Goal: Feedback & Contribution: Submit feedback/report problem

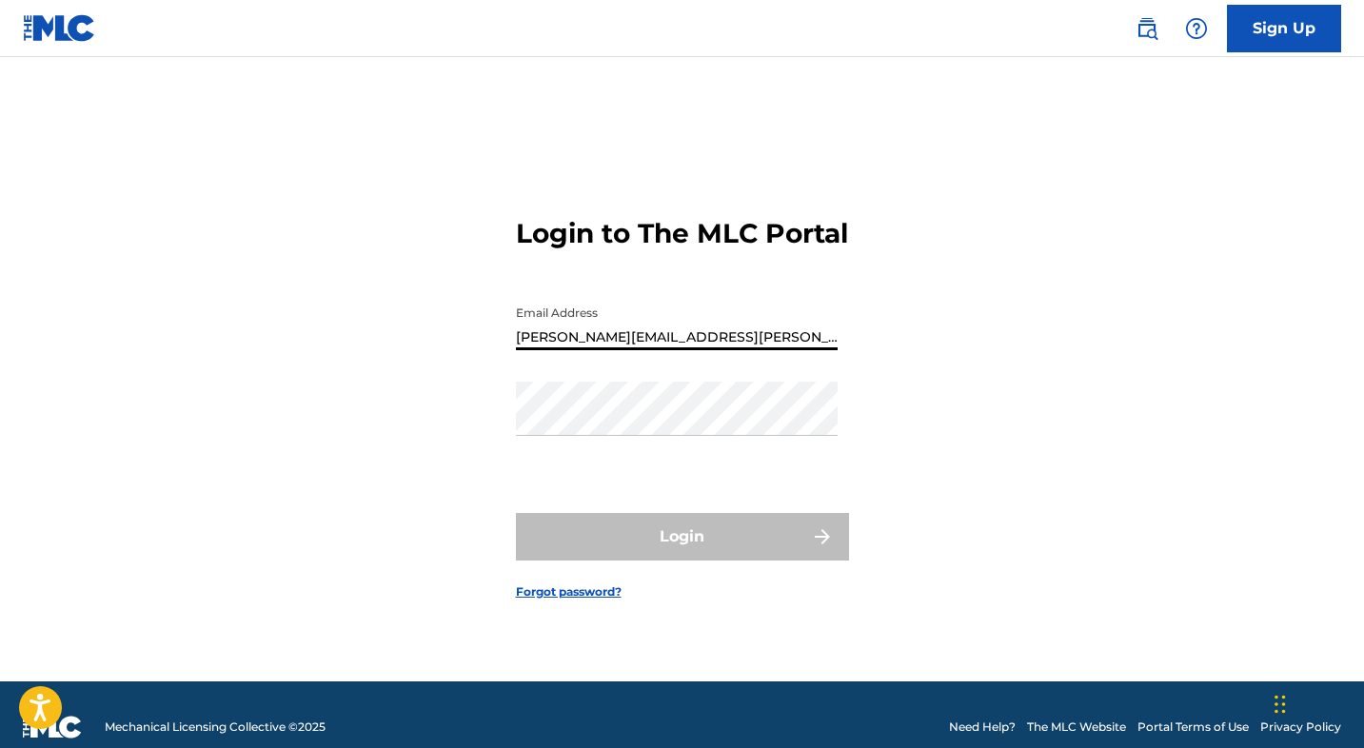
type input "[PERSON_NAME][EMAIL_ADDRESS][PERSON_NAME][DOMAIN_NAME]"
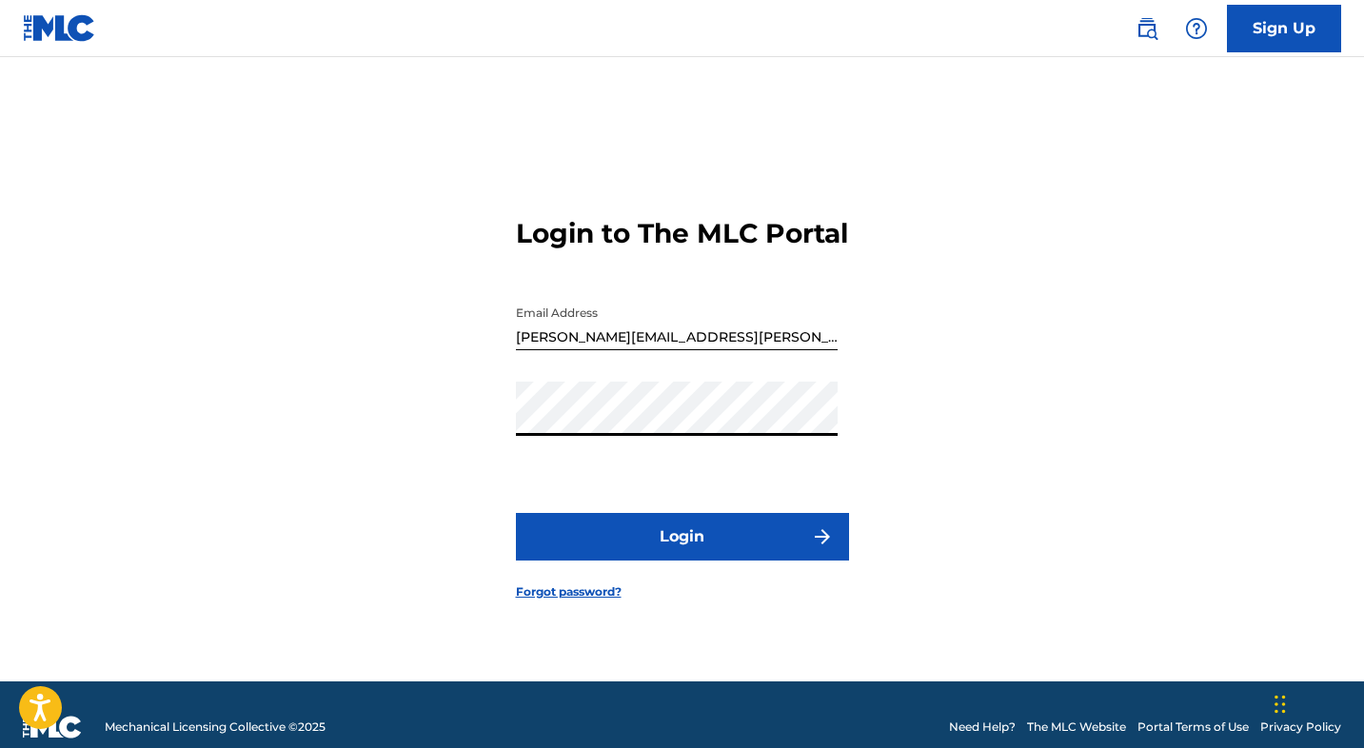
click at [723, 546] on button "Login" at bounding box center [682, 537] width 333 height 48
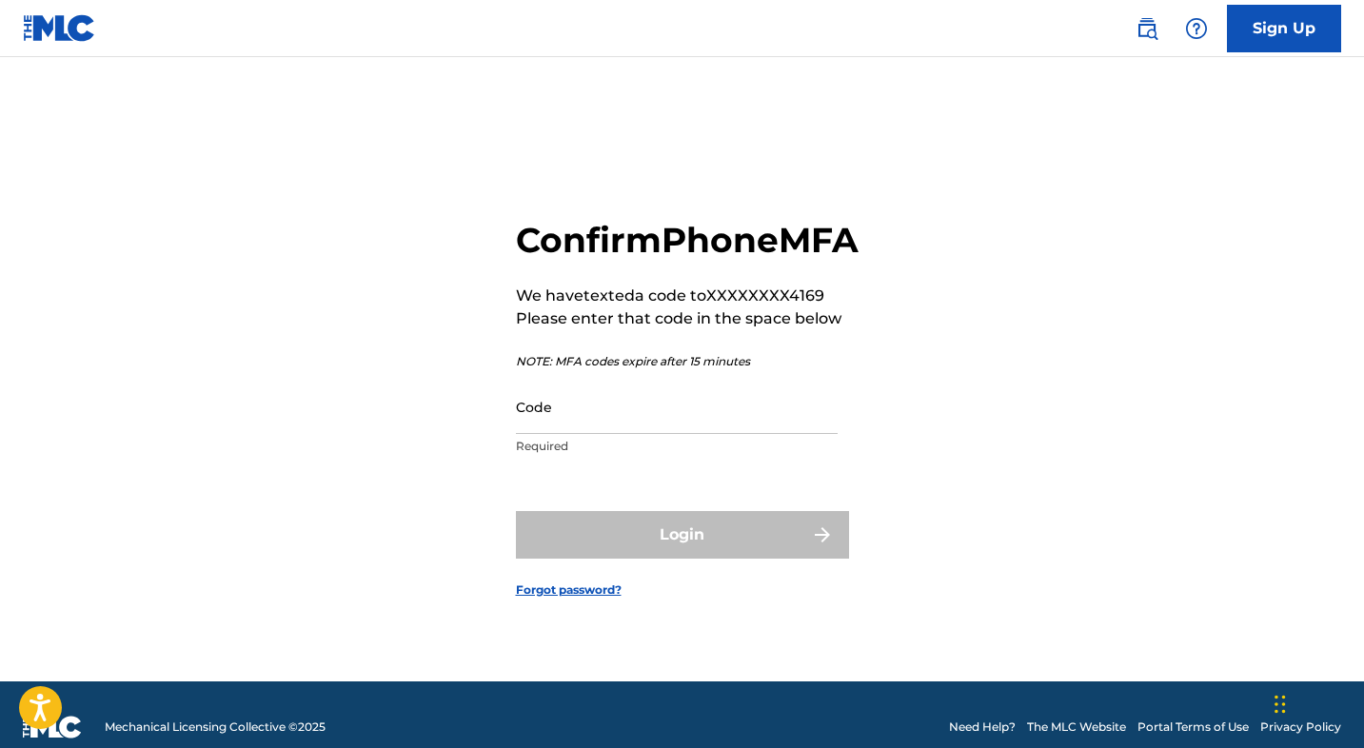
click at [663, 434] on input "Code" at bounding box center [677, 407] width 322 height 54
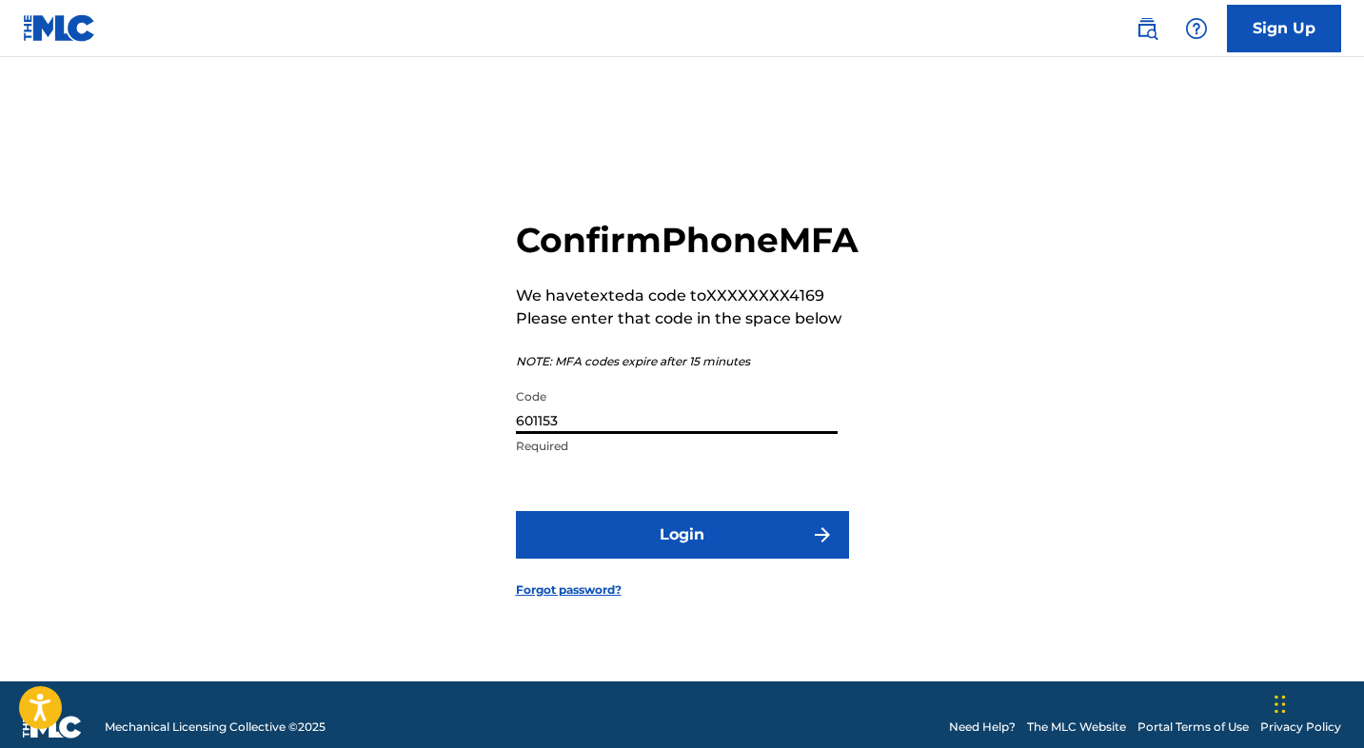
type input "601153"
click at [648, 555] on button "Login" at bounding box center [682, 535] width 333 height 48
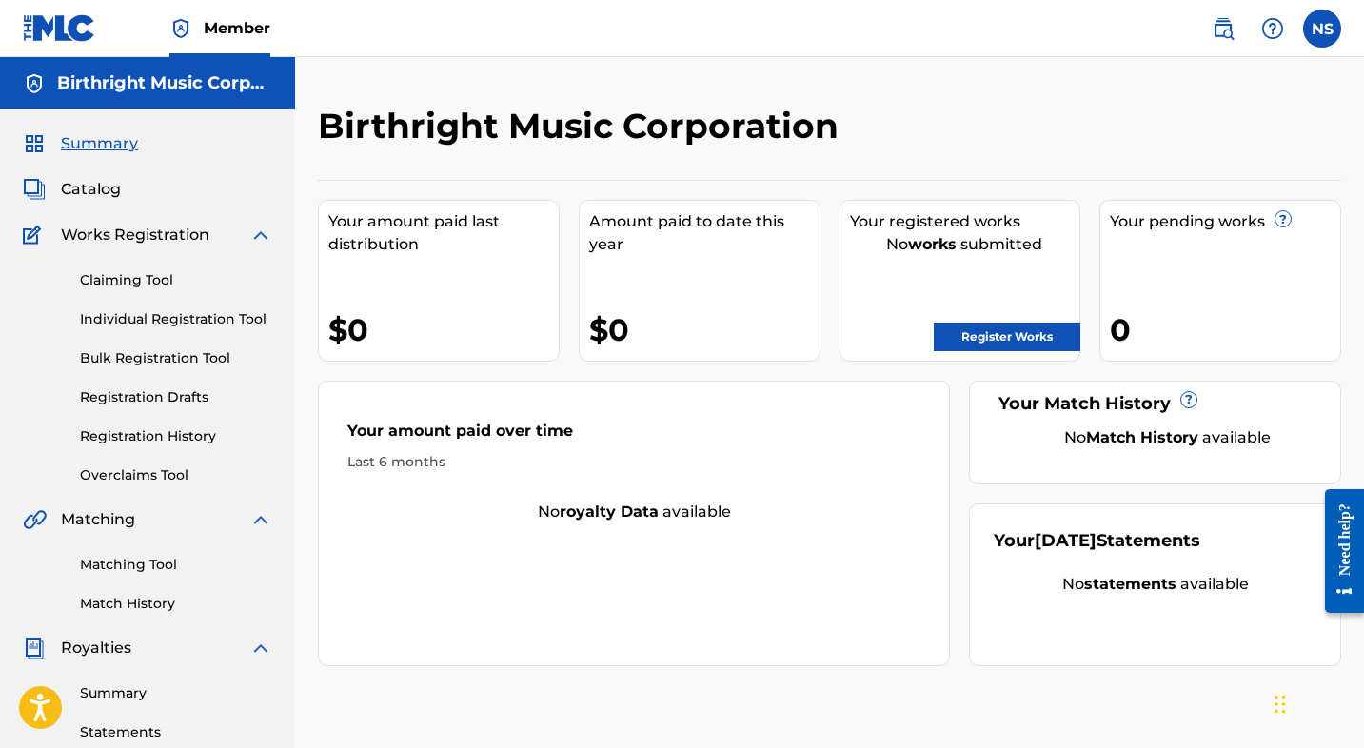
click at [1271, 25] on img at bounding box center [1272, 28] width 23 height 23
click at [1272, 74] on link "Contact us" at bounding box center [1273, 80] width 162 height 46
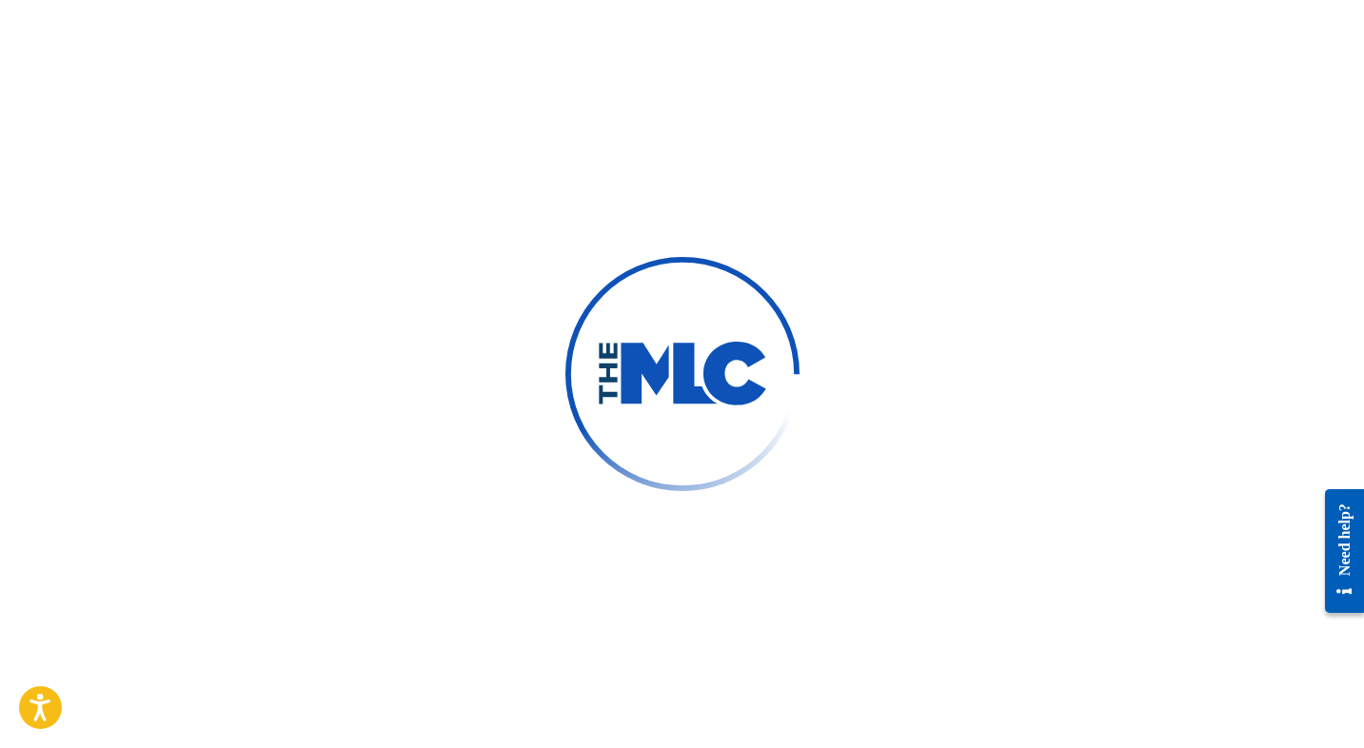
type input "[PERSON_NAME]"
type input "Spears"
type input "[PERSON_NAME][EMAIL_ADDRESS][PERSON_NAME][DOMAIN_NAME]"
click at [1349, 560] on div "Need help?" at bounding box center [1345, 539] width 26 height 72
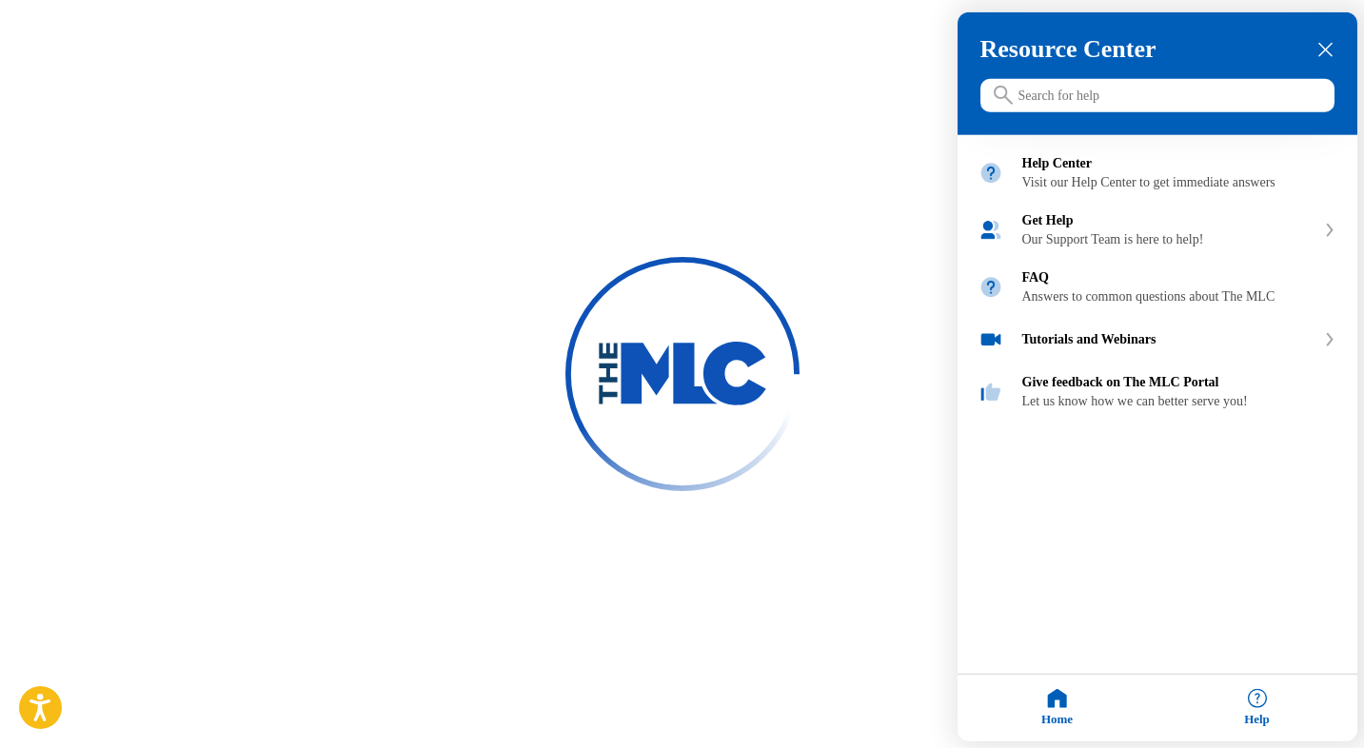
click at [1047, 701] on div "Home" at bounding box center [1058, 708] width 200 height 67
click at [1070, 701] on div "Home" at bounding box center [1058, 708] width 200 height 67
click at [1060, 710] on div "Home" at bounding box center [1058, 708] width 200 height 67
click at [710, 527] on div at bounding box center [682, 374] width 1364 height 748
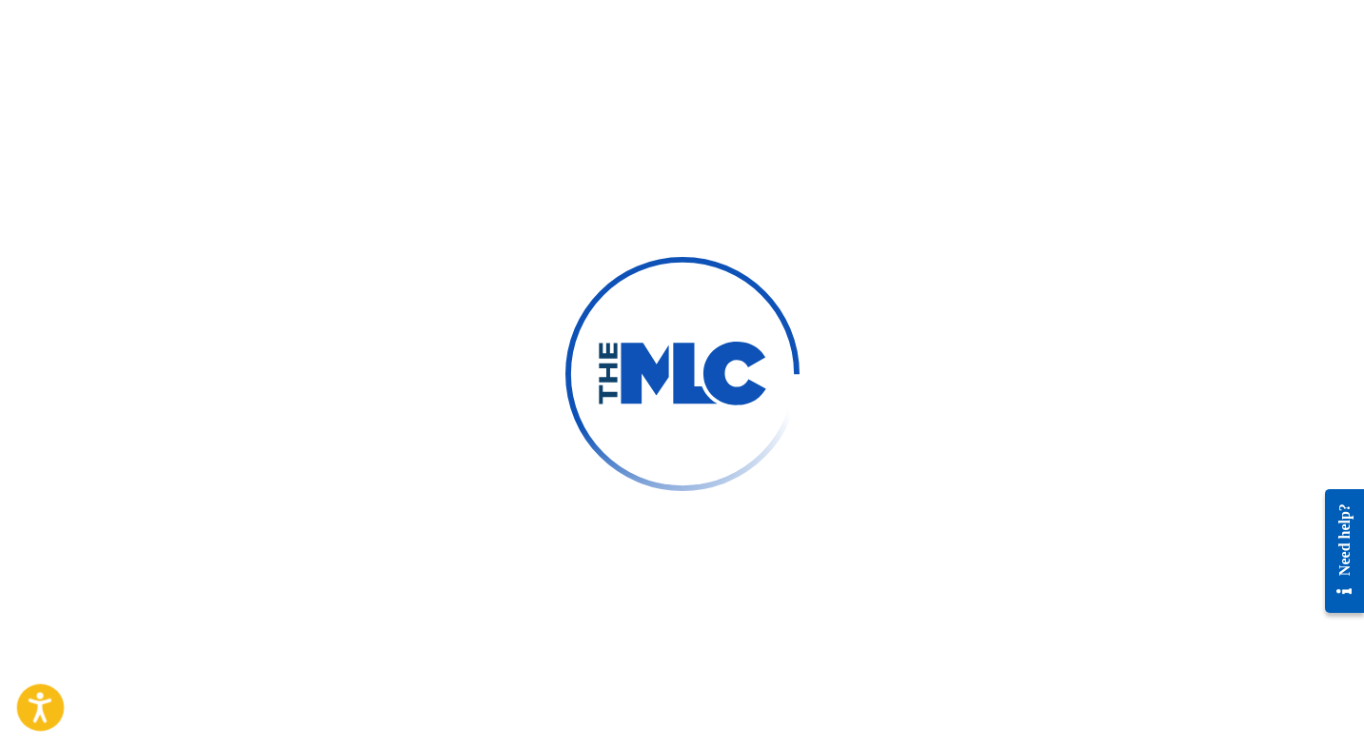
click at [38, 702] on icon "Open accessiBe: accessibility options, statement and help" at bounding box center [40, 711] width 23 height 25
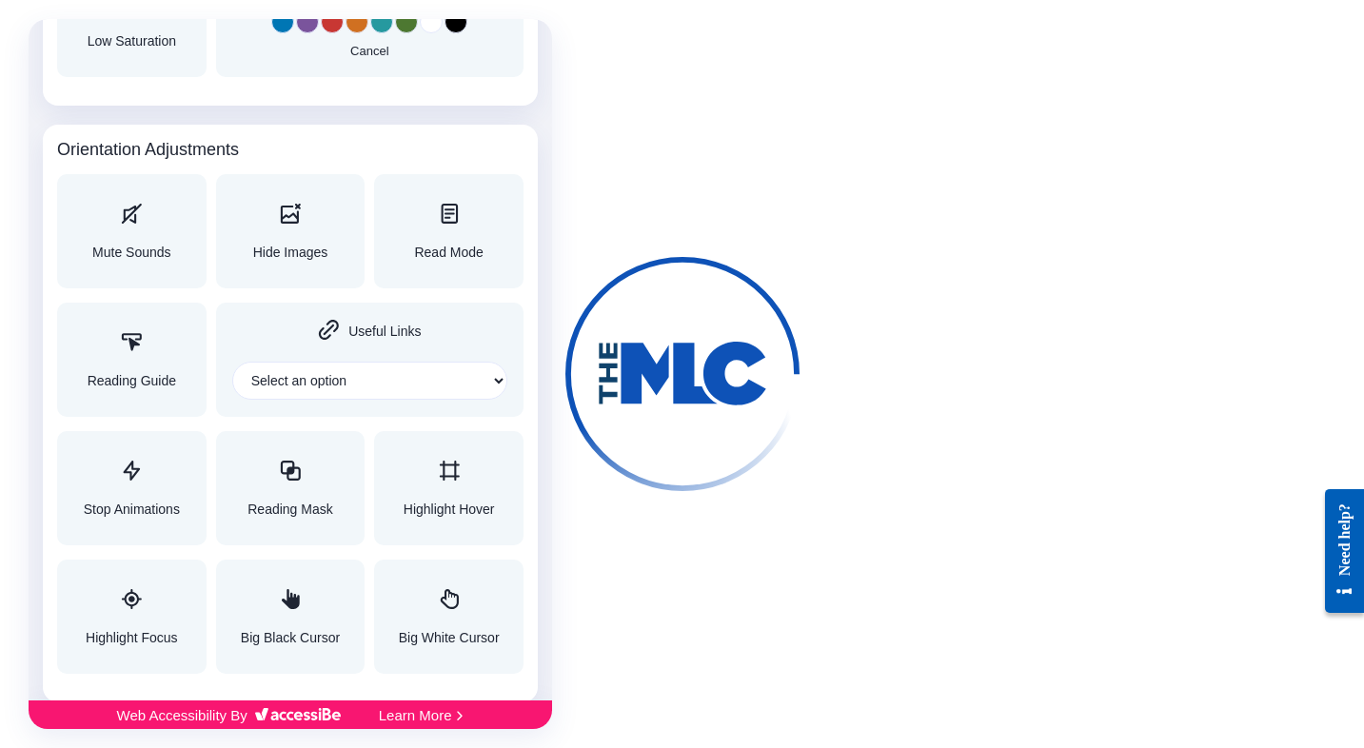
scroll to position [1958, 0]
click at [739, 400] on div at bounding box center [682, 374] width 1364 height 748
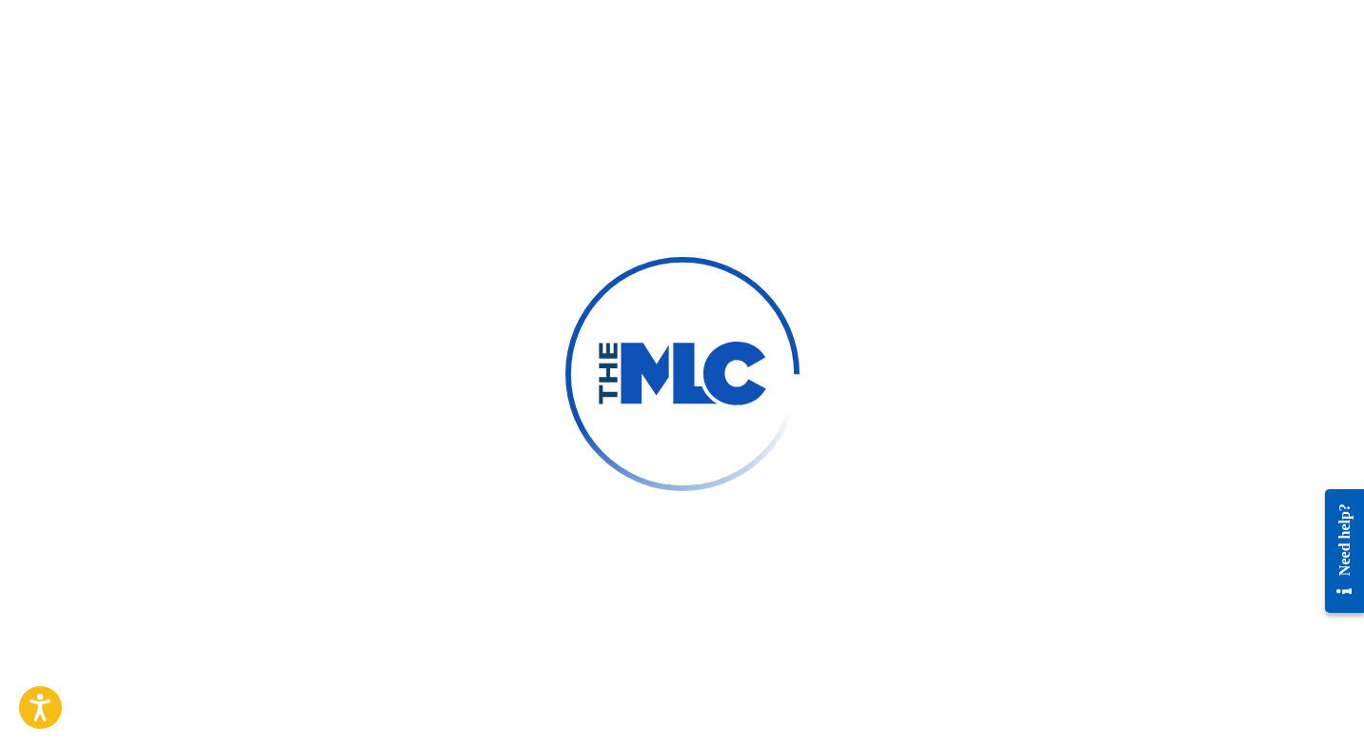
scroll to position [0, 0]
click at [824, 216] on div at bounding box center [682, 374] width 1364 height 748
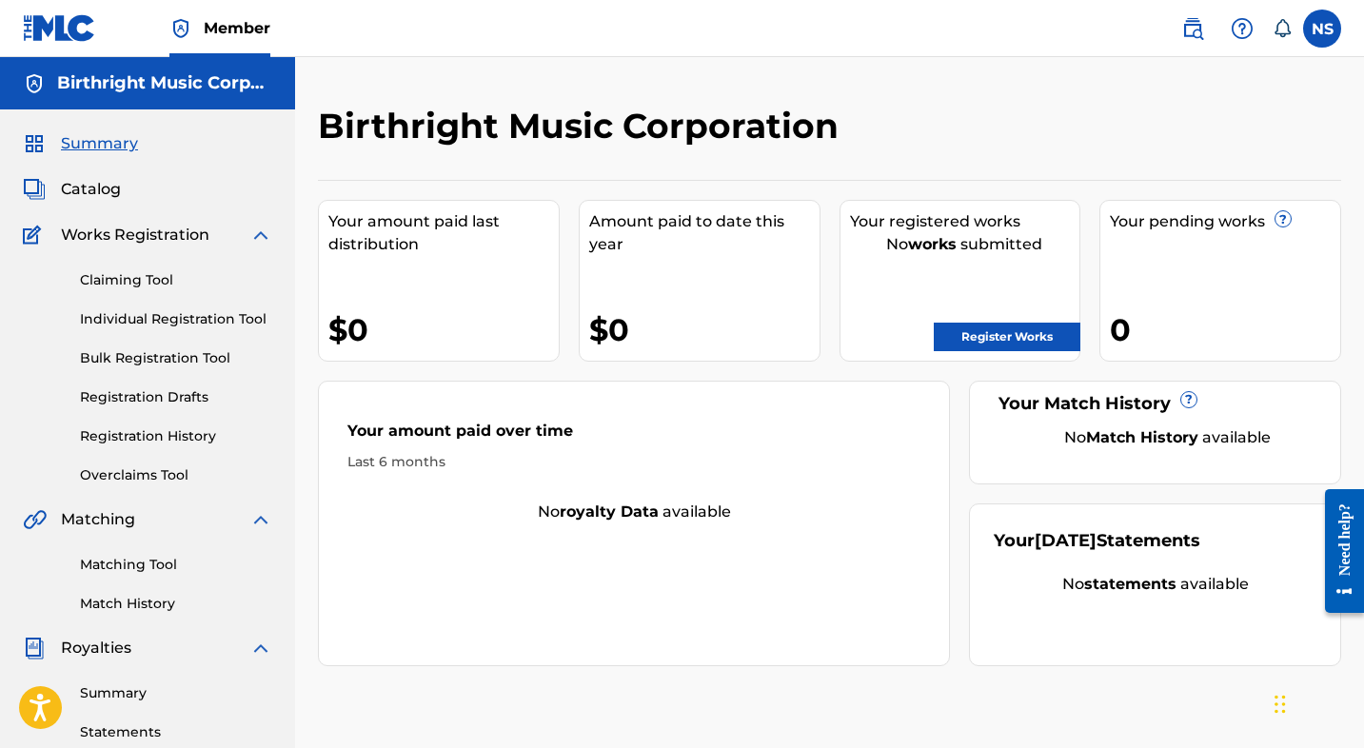
click at [1279, 30] on icon at bounding box center [1282, 28] width 19 height 19
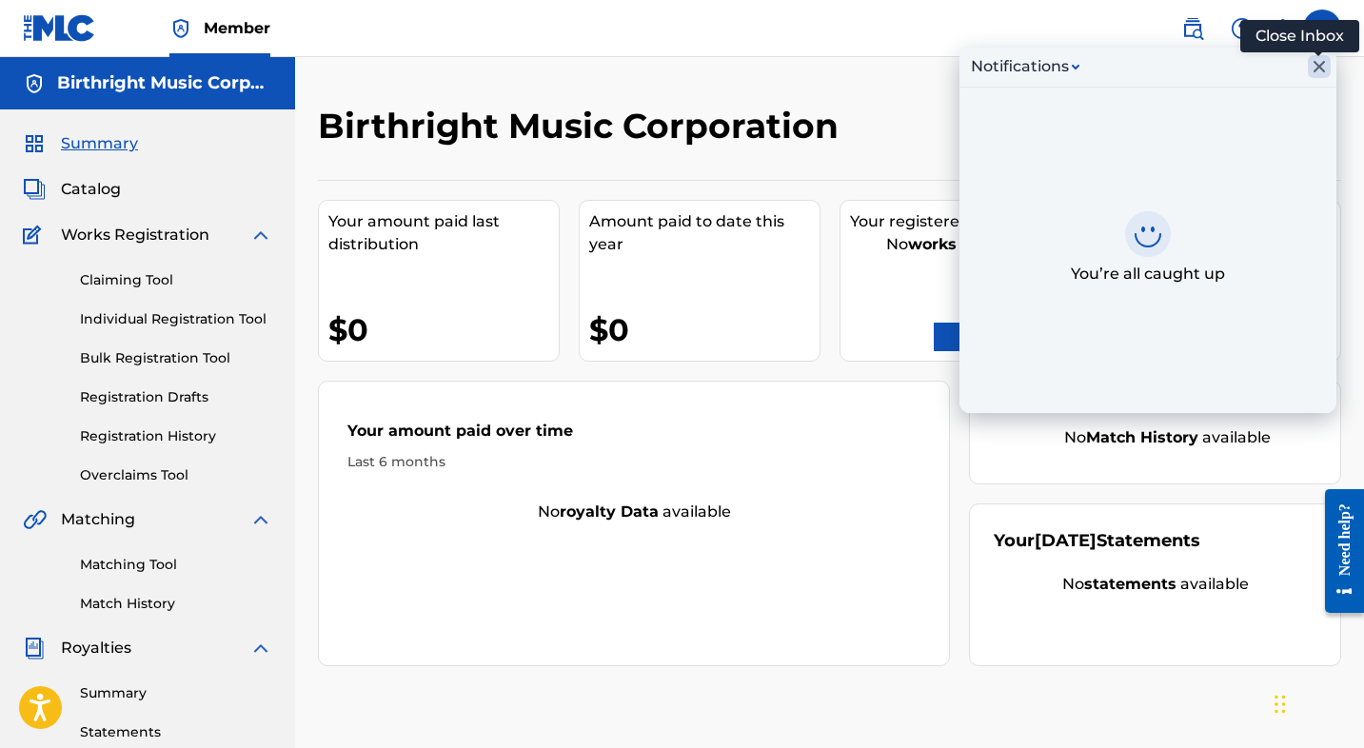
click at [1318, 65] on icon "Close Inbox" at bounding box center [1319, 66] width 11 height 11
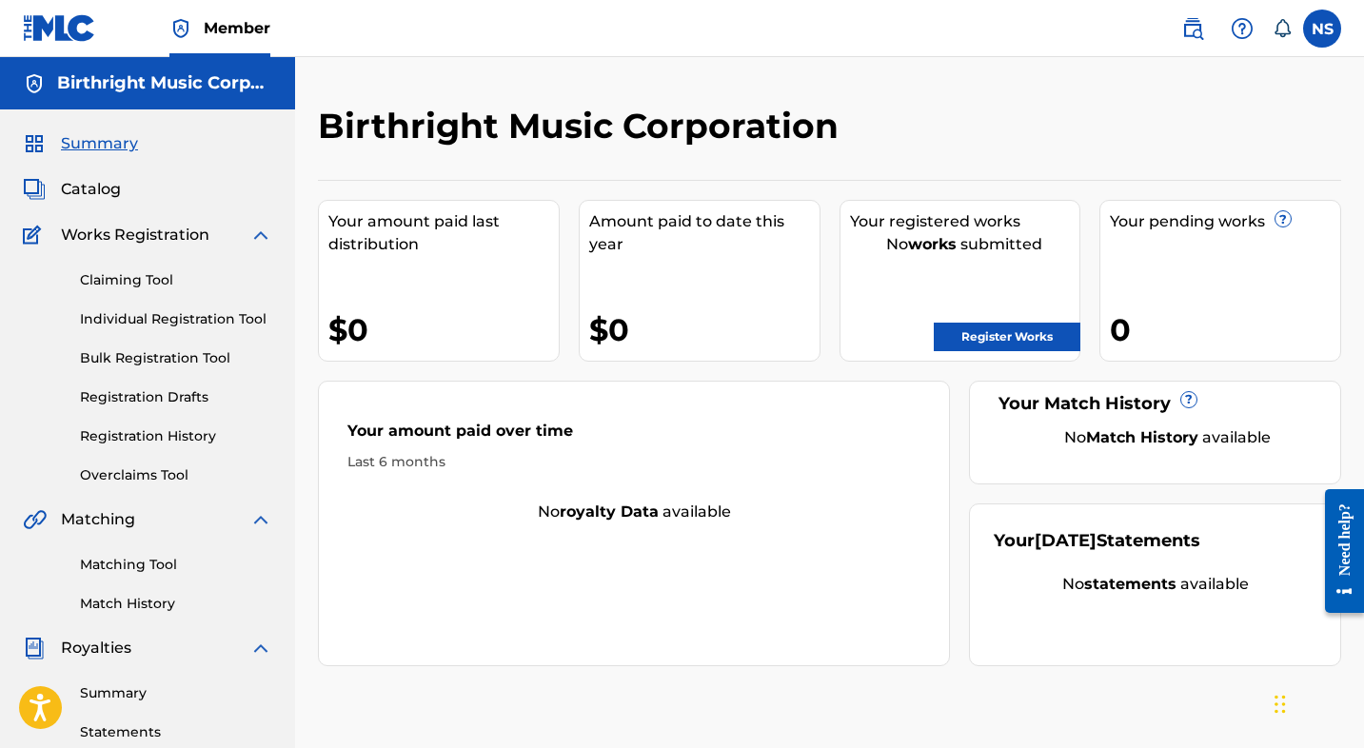
click at [1251, 27] on img at bounding box center [1242, 28] width 23 height 23
click at [1233, 75] on link "Contact us" at bounding box center [1243, 80] width 162 height 46
click at [1312, 31] on label at bounding box center [1322, 29] width 38 height 38
click at [1322, 29] on input "NS Nancy Spears nancy.spears@birthrightmusic.com Notification Preferences Profi…" at bounding box center [1322, 29] width 0 height 0
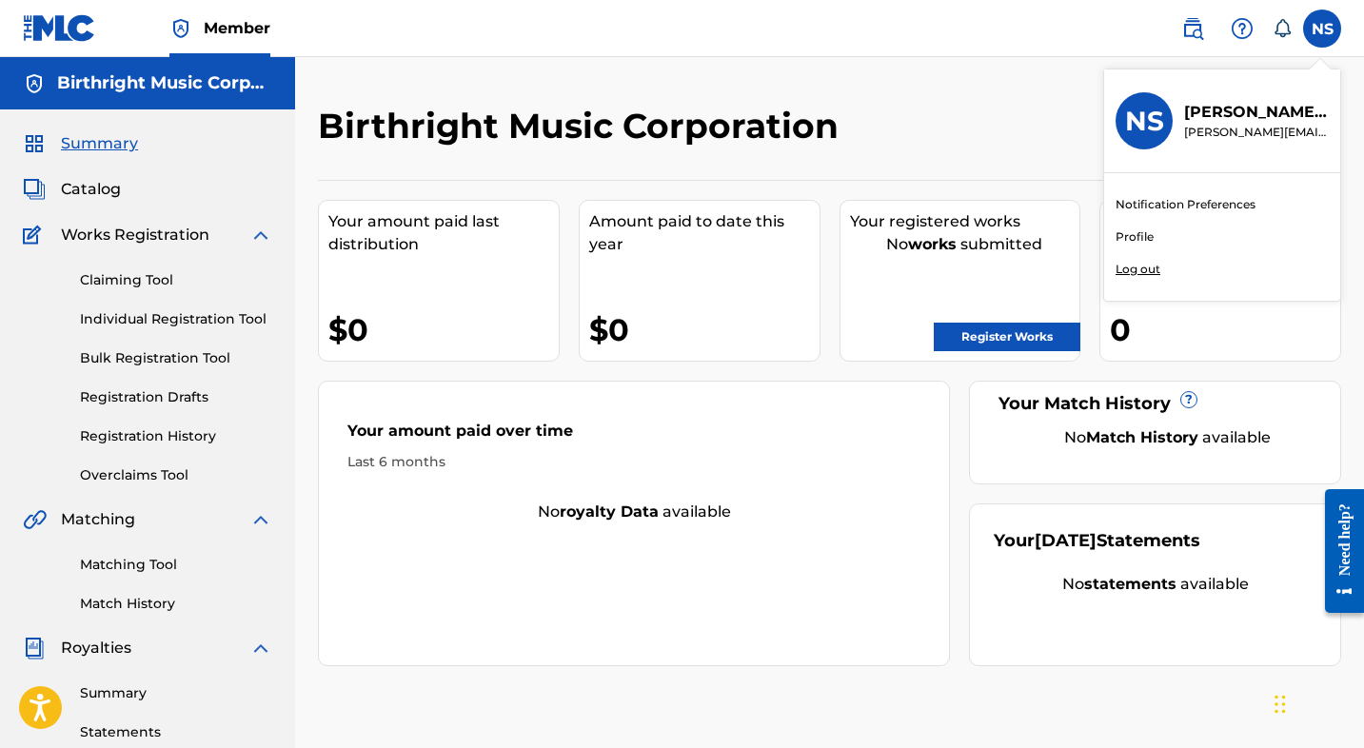
click at [1133, 276] on p "Log out" at bounding box center [1138, 269] width 45 height 17
click at [1322, 29] on input "NS Nancy Spears nancy.spears@birthrightmusic.com Notification Preferences Profi…" at bounding box center [1322, 29] width 0 height 0
